Goal: Transaction & Acquisition: Purchase product/service

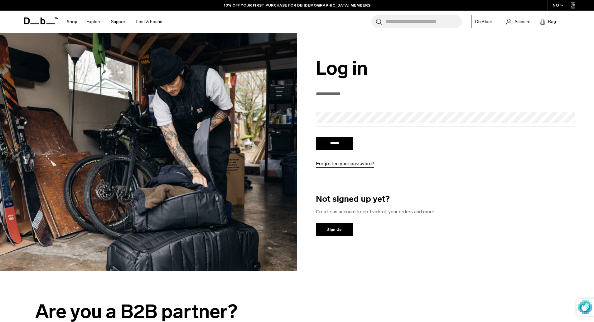
type input "**********"
click at [326, 142] on input "******" at bounding box center [334, 143] width 37 height 13
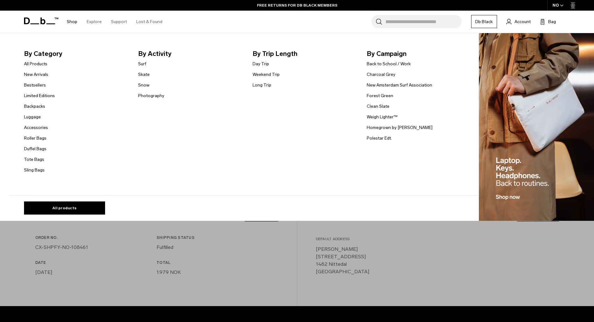
click at [68, 22] on link "Shop" at bounding box center [72, 22] width 11 height 22
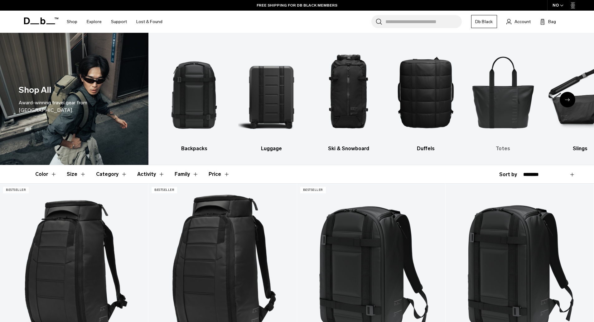
click at [494, 92] on img "5 / 10" at bounding box center [503, 92] width 66 height 100
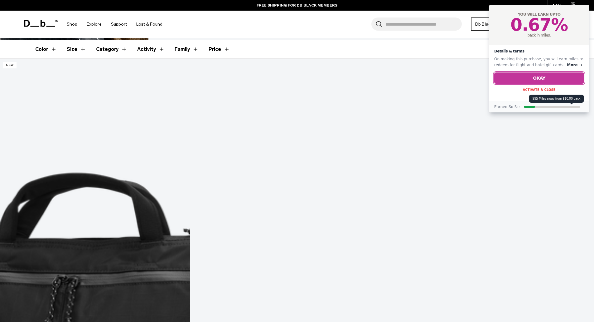
click at [532, 80] on button "Okay" at bounding box center [540, 77] width 90 height 11
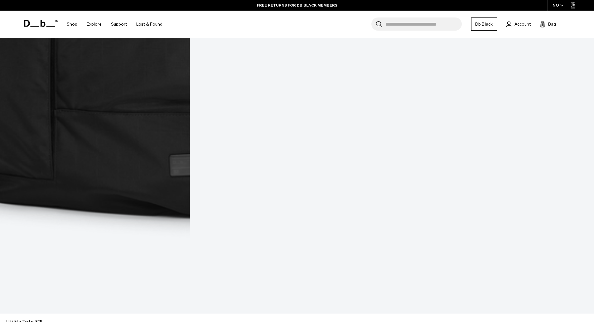
scroll to position [562, 0]
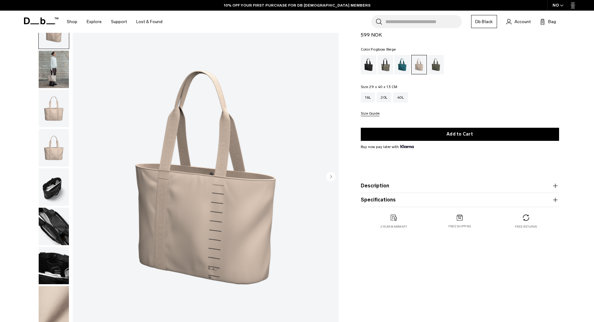
click at [56, 188] on img "button" at bounding box center [54, 186] width 30 height 37
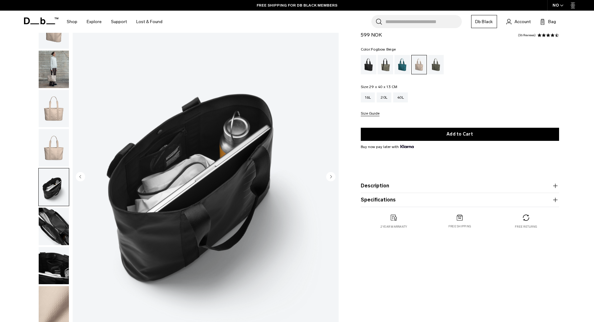
click at [51, 242] on img "button" at bounding box center [54, 225] width 30 height 37
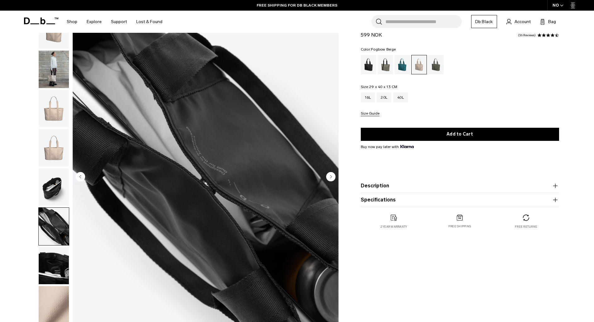
click at [54, 258] on img "button" at bounding box center [54, 265] width 30 height 37
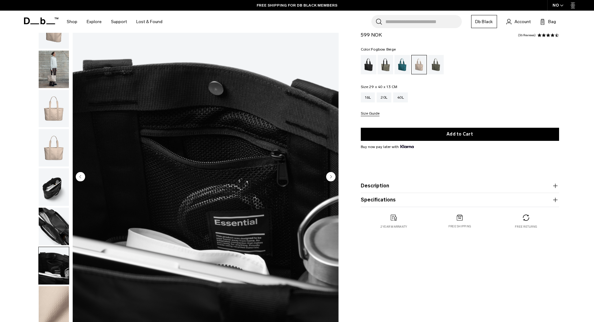
click at [330, 177] on circle "Next slide" at bounding box center [330, 176] width 9 height 9
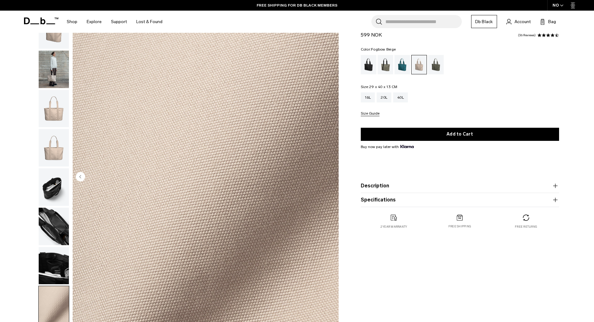
click at [62, 151] on img "button" at bounding box center [54, 147] width 30 height 37
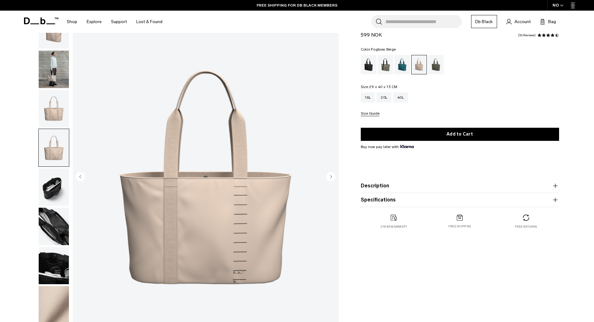
click at [327, 175] on circle "Next slide" at bounding box center [330, 176] width 9 height 9
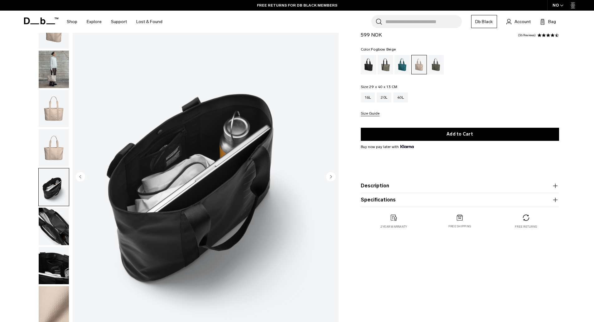
click at [330, 176] on icon "Next slide" at bounding box center [331, 176] width 2 height 3
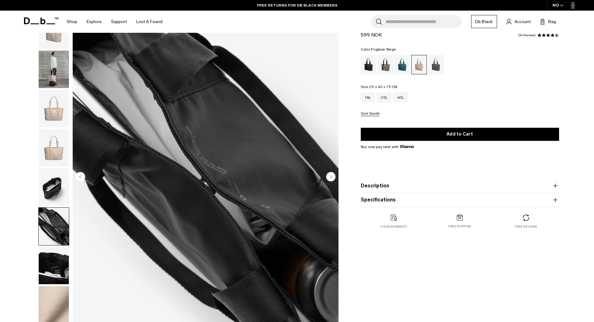
click at [330, 176] on icon "Next slide" at bounding box center [331, 176] width 2 height 3
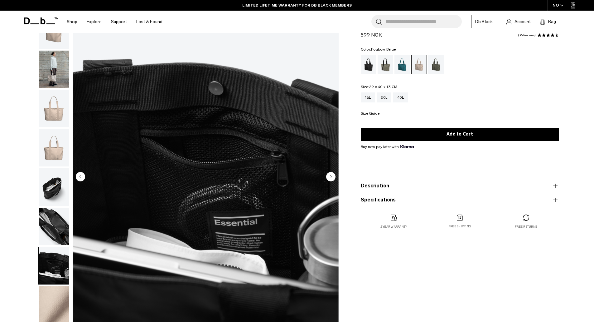
click at [330, 176] on icon "Next slide" at bounding box center [331, 176] width 2 height 3
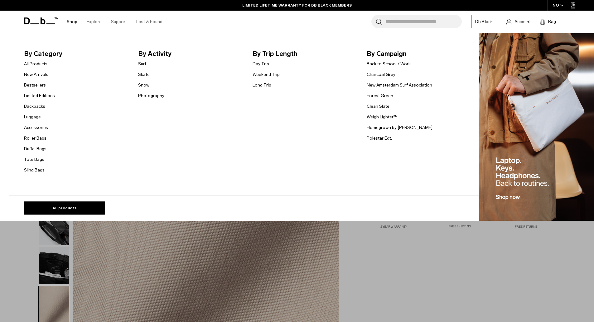
click at [71, 21] on link "Shop" at bounding box center [72, 22] width 11 height 22
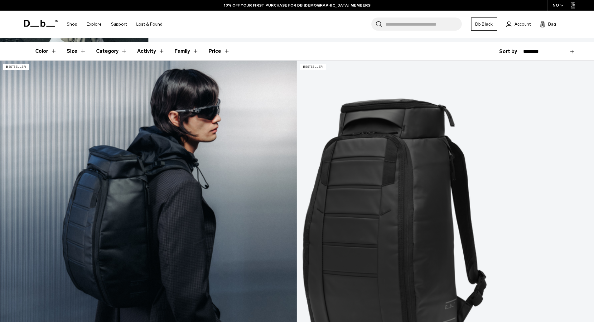
scroll to position [125, 0]
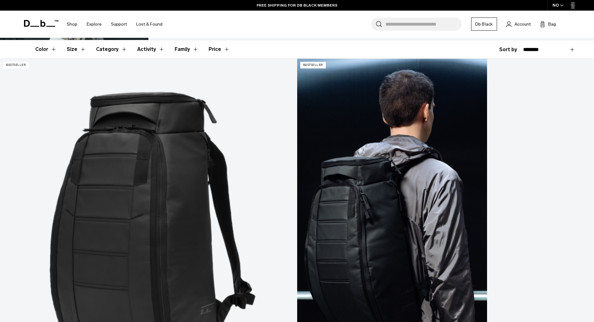
click at [297, 169] on link "Hugger Backpack 30L" at bounding box center [445, 224] width 297 height 330
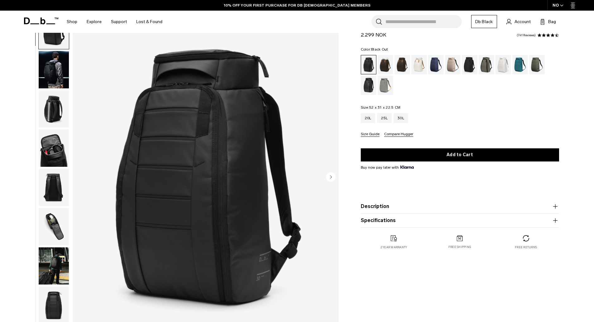
scroll to position [31, 0]
click at [403, 74] on div "Espresso" at bounding box center [403, 64] width 16 height 19
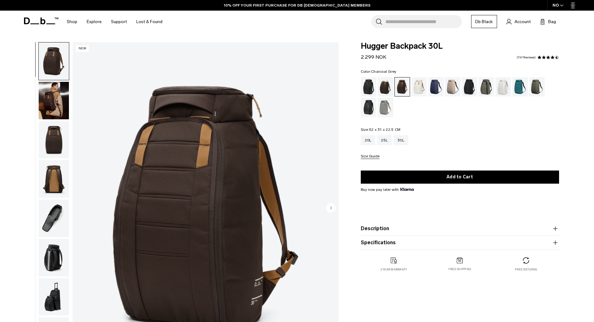
click at [470, 86] on div "Charcoal Grey" at bounding box center [470, 86] width 16 height 19
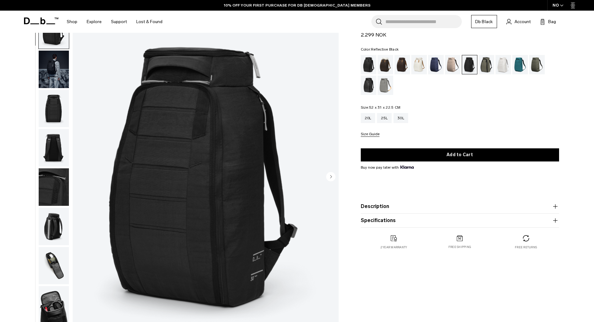
click at [366, 84] on div "Reflective Black" at bounding box center [369, 85] width 16 height 19
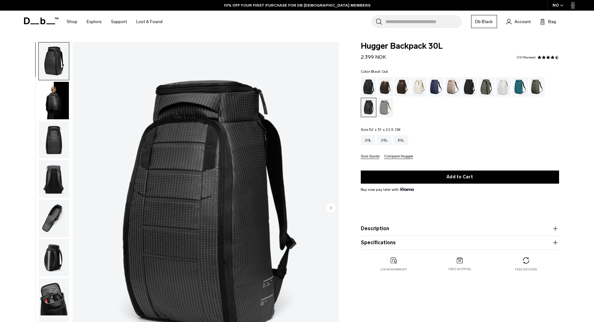
click at [369, 83] on div "Black Out" at bounding box center [369, 86] width 16 height 19
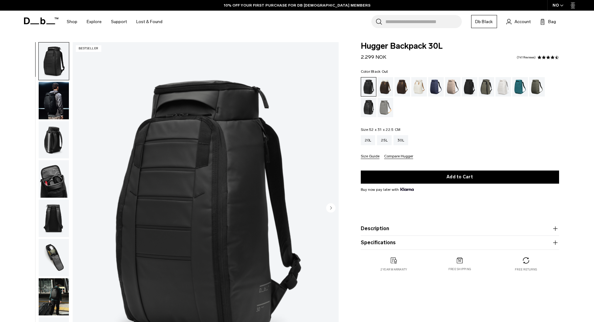
scroll to position [31, 0]
